Goal: Information Seeking & Learning: Understand process/instructions

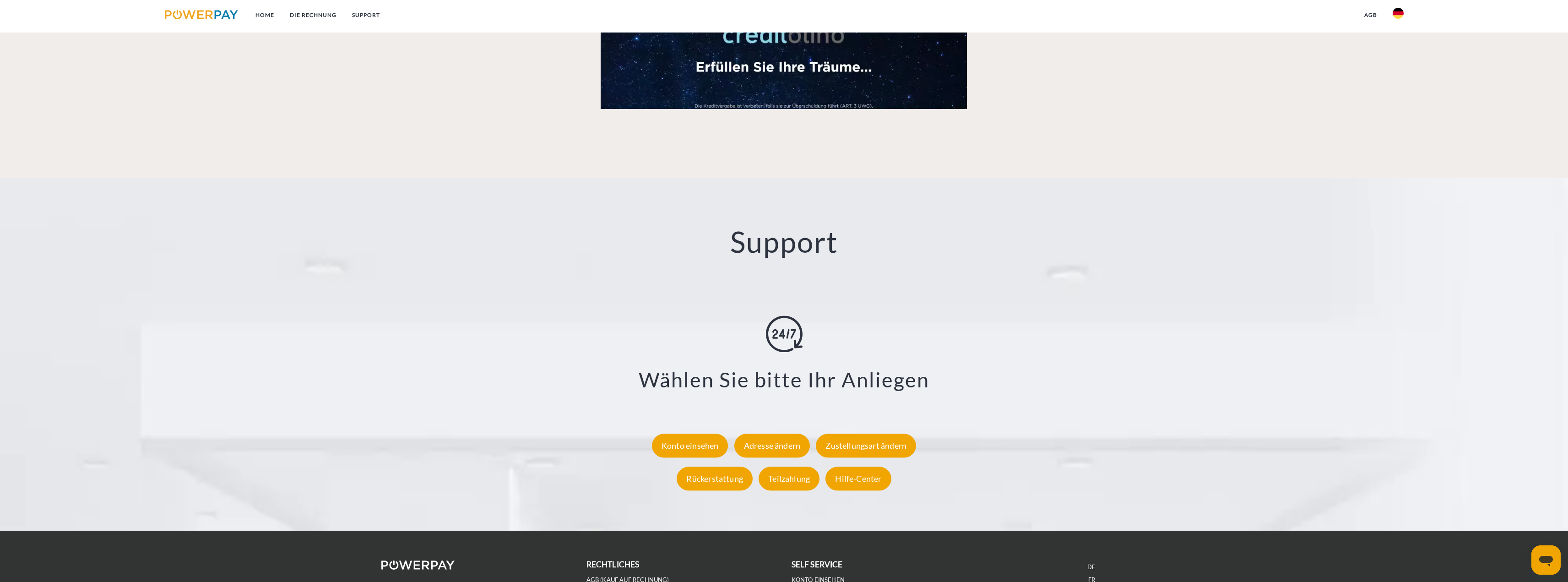
scroll to position [1511, 0]
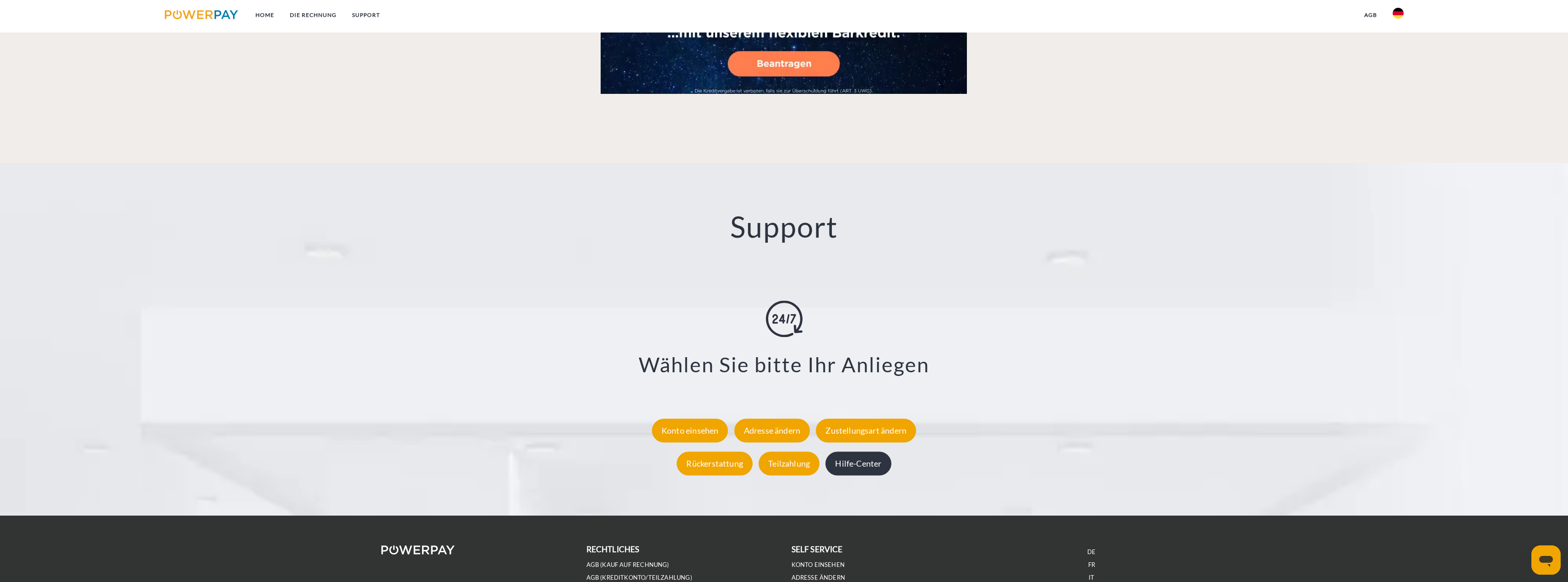
click at [876, 465] on div "Hilfe-Center" at bounding box center [858, 463] width 66 height 24
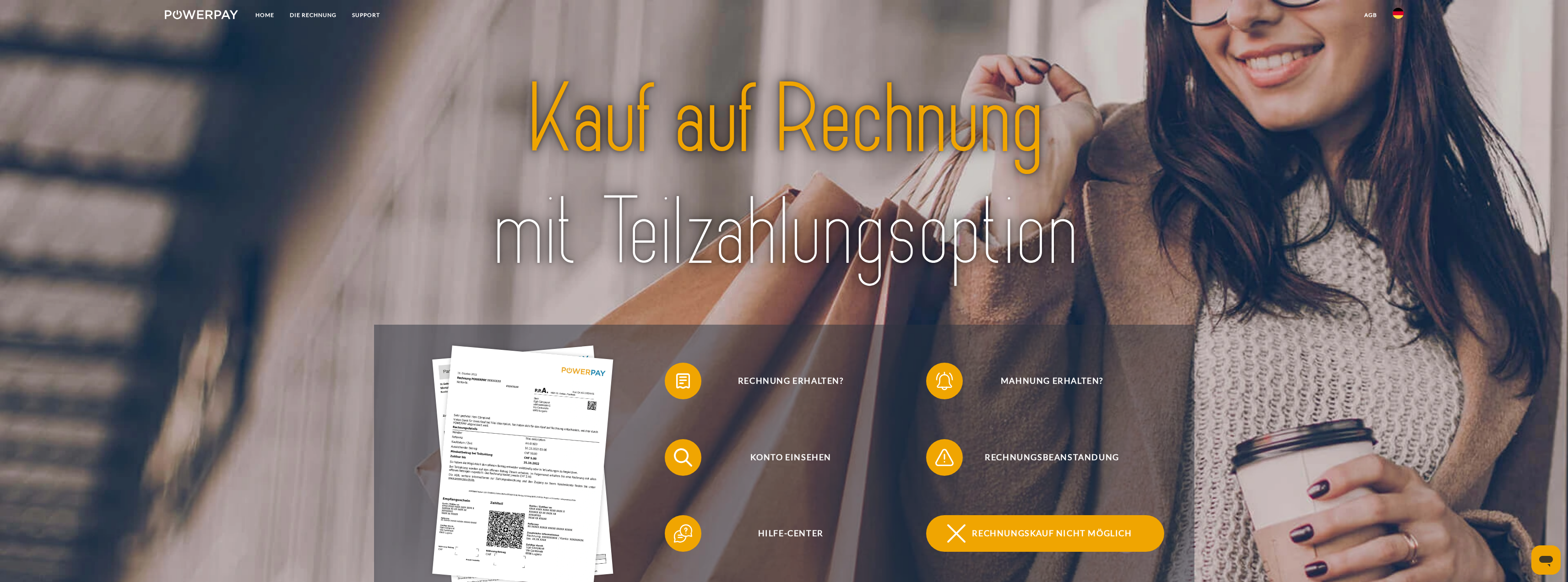
click at [1062, 532] on span "Rechnungskauf nicht möglich" at bounding box center [1052, 533] width 224 height 37
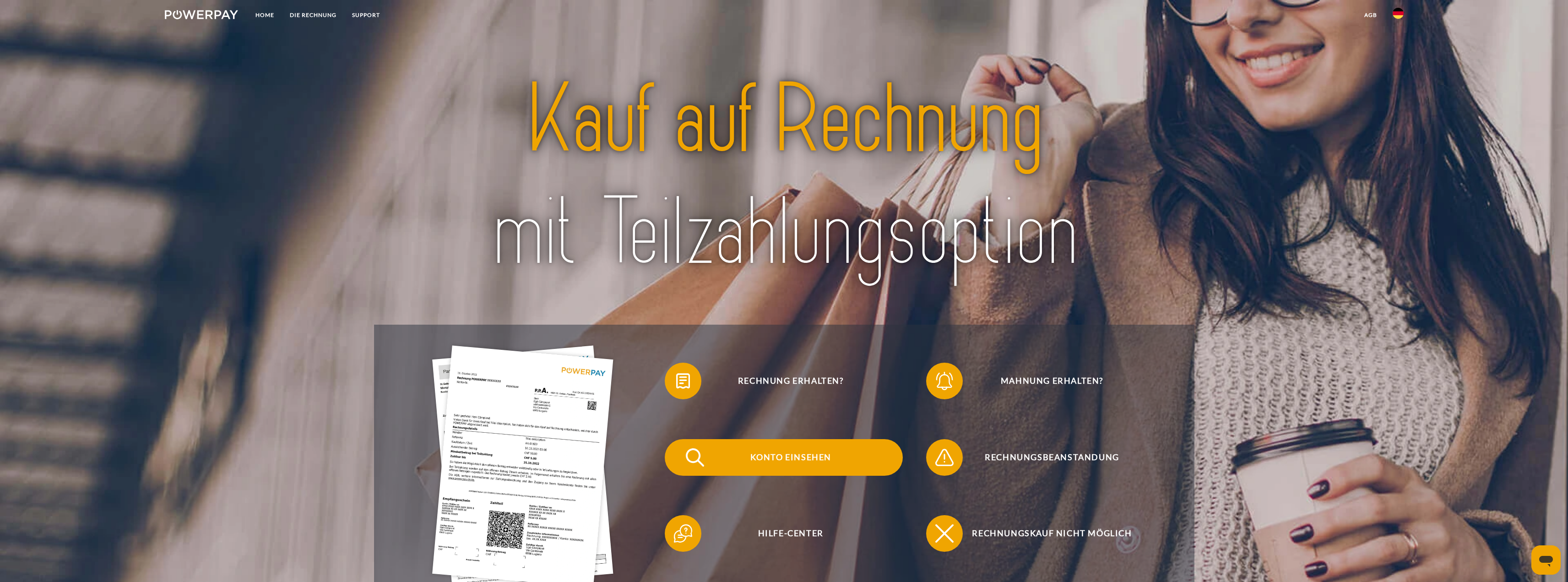
click at [811, 460] on span "Konto einsehen" at bounding box center [790, 457] width 224 height 37
